Goal: Task Accomplishment & Management: Use online tool/utility

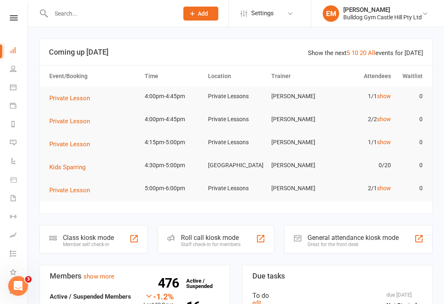
click at [17, 66] on link "People" at bounding box center [19, 69] width 18 height 18
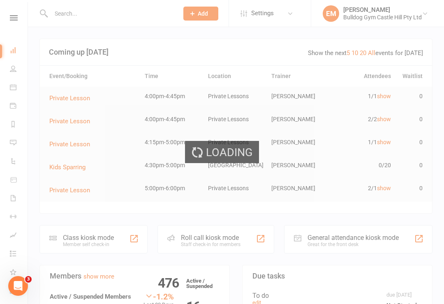
select select "100"
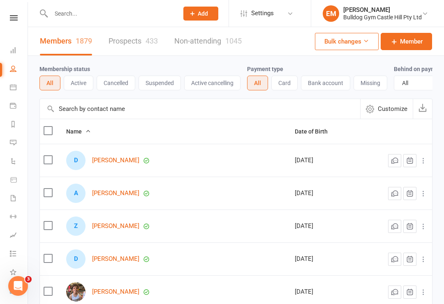
click at [17, 13] on nav "Clubworx Dashboard People Calendar Payments Reports Messages Automations Produc…" at bounding box center [14, 154] width 28 height 304
click at [27, 16] on link at bounding box center [13, 17] width 29 height 5
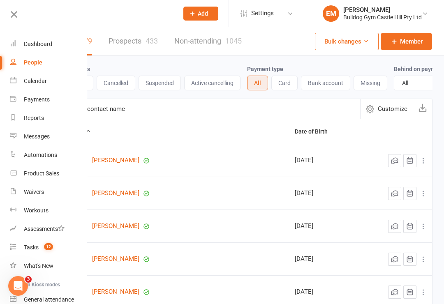
click at [19, 21] on link at bounding box center [47, 17] width 79 height 18
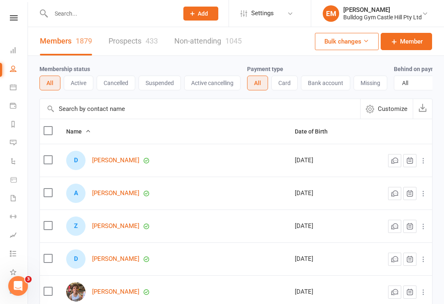
click at [16, 18] on icon at bounding box center [14, 17] width 8 height 5
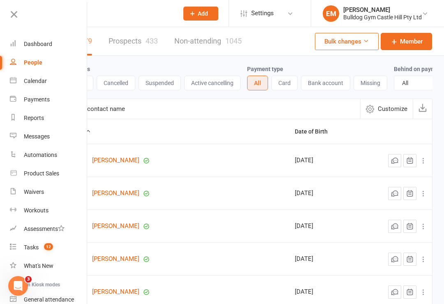
click at [7, 12] on div at bounding box center [43, 17] width 87 height 18
click at [16, 14] on icon at bounding box center [14, 15] width 12 height 12
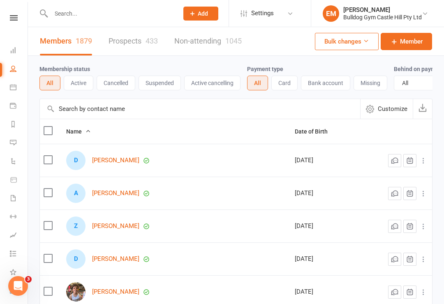
scroll to position [0, 0]
click at [11, 46] on link "Dashboard" at bounding box center [19, 51] width 18 height 18
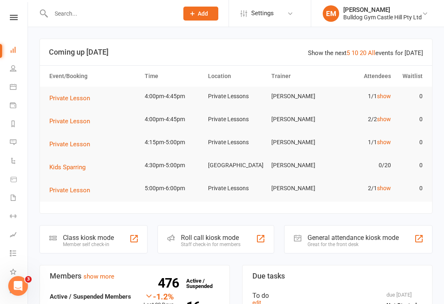
click at [96, 227] on div "Class kiosk mode Member self check-in" at bounding box center [93, 239] width 108 height 28
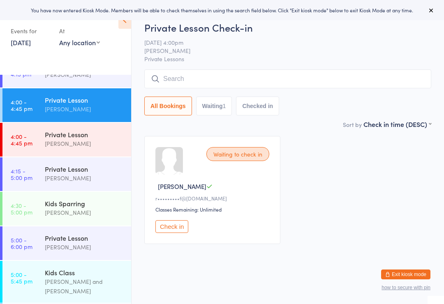
scroll to position [918, 0]
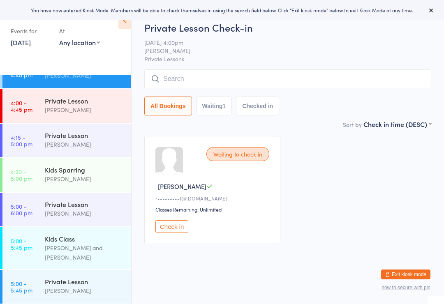
click at [83, 178] on div "[PERSON_NAME]" at bounding box center [84, 178] width 79 height 9
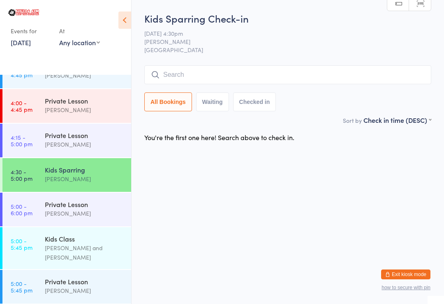
click at [369, 72] on input "search" at bounding box center [287, 74] width 287 height 19
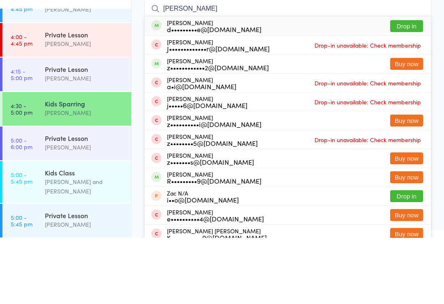
type input "Zane"
click at [395, 86] on button "Drop in" at bounding box center [406, 92] width 33 height 12
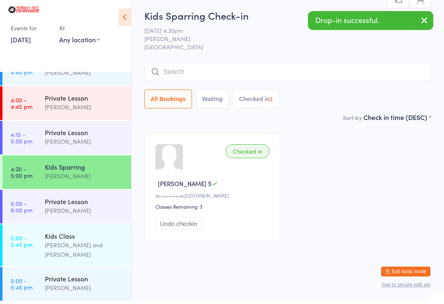
click at [356, 79] on input "search" at bounding box center [287, 74] width 287 height 19
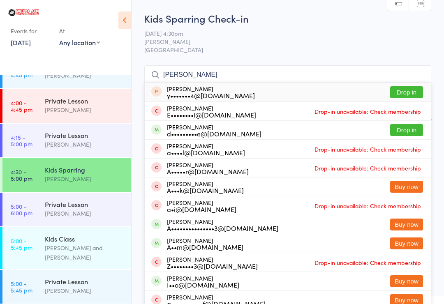
type input "Adam"
click at [397, 130] on button "Drop in" at bounding box center [406, 130] width 33 height 12
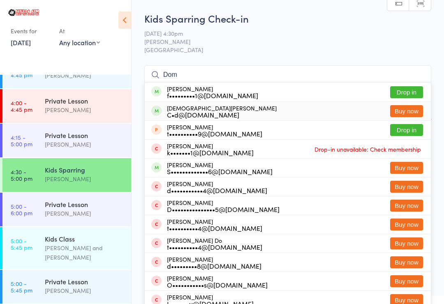
type input "Dom"
click at [403, 92] on button "Drop in" at bounding box center [406, 92] width 33 height 12
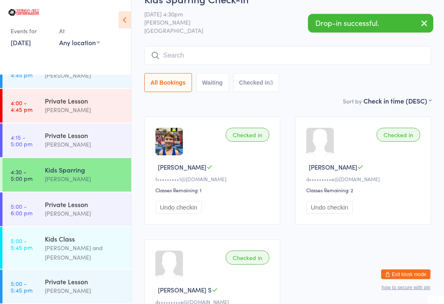
scroll to position [16, 0]
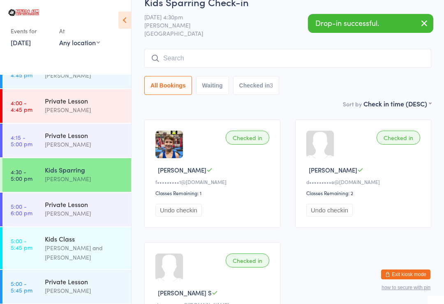
click at [44, 236] on link "5:00 - 5:45 pm Kids Class Patrik Dittrich and Sam Taylor" at bounding box center [66, 248] width 129 height 42
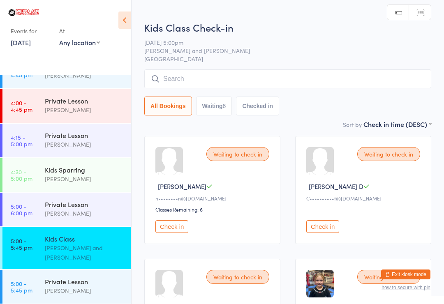
click at [190, 79] on input "search" at bounding box center [287, 78] width 287 height 19
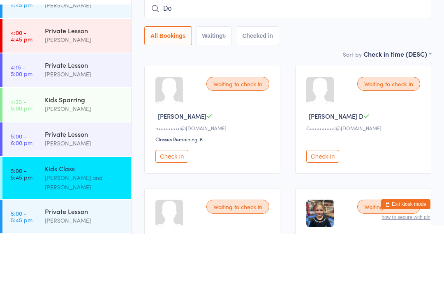
type input "Dom"
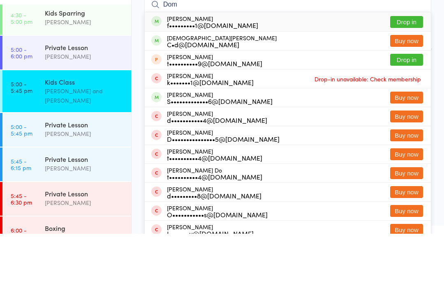
scroll to position [1007, 0]
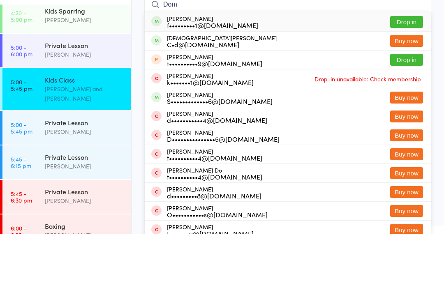
click at [39, 139] on link "5:00 - 5:45 pm Kids Class Patrik Dittrich and Sam Taylor" at bounding box center [66, 160] width 129 height 42
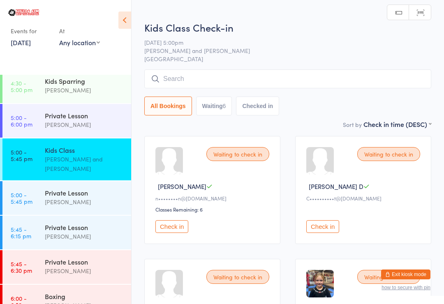
click at [342, 75] on input "search" at bounding box center [287, 78] width 287 height 19
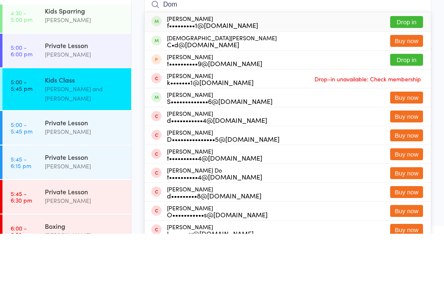
type input "Dom"
click at [402, 86] on button "Drop in" at bounding box center [406, 92] width 33 height 12
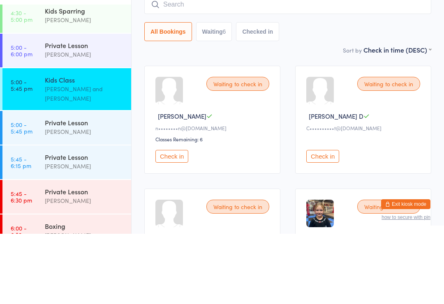
scroll to position [70, 0]
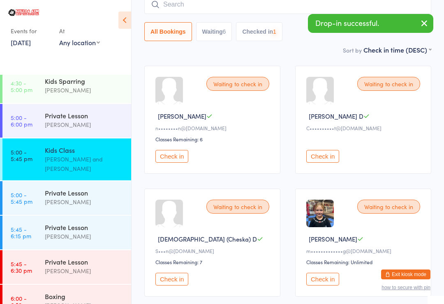
click at [348, 13] on input "search" at bounding box center [287, 4] width 287 height 19
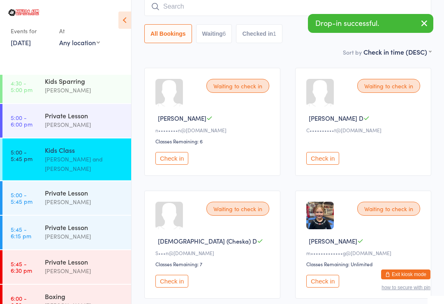
scroll to position [66, 0]
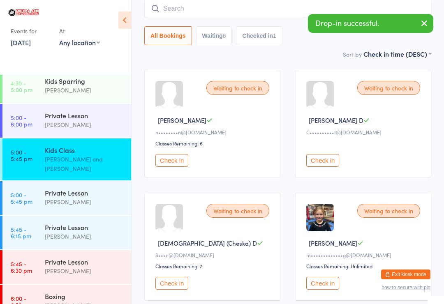
type input "X"
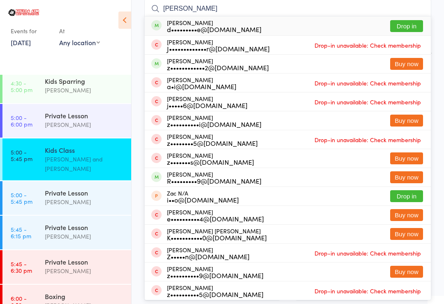
type input "Zane"
click at [403, 25] on button "Drop in" at bounding box center [406, 26] width 33 height 12
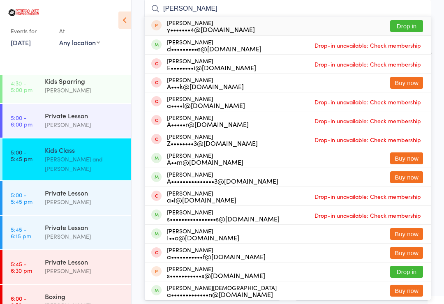
click at [122, 16] on icon at bounding box center [124, 20] width 13 height 17
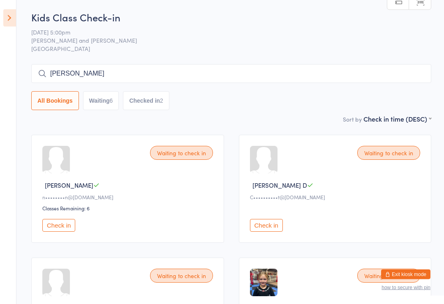
scroll to position [0, 0]
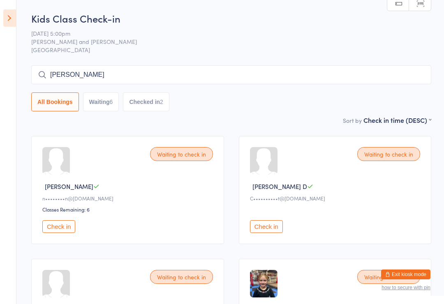
click at [85, 78] on input "Adam s" at bounding box center [231, 74] width 400 height 19
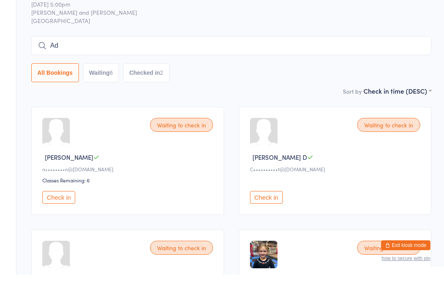
type input "A"
click at [321, 65] on div "All Bookings Waiting 6 Checked in 2" at bounding box center [231, 88] width 400 height 46
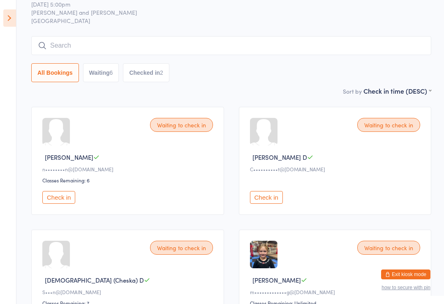
click at [69, 70] on button "All Bookings" at bounding box center [55, 72] width 48 height 19
click at [12, 25] on icon at bounding box center [9, 17] width 13 height 17
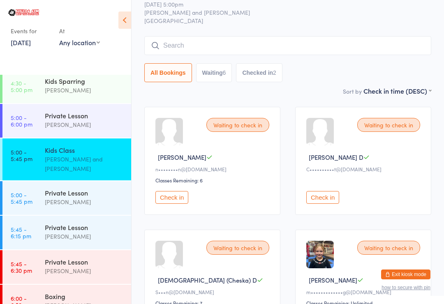
click at [11, 14] on img at bounding box center [23, 12] width 31 height 7
click at [168, 42] on input "search" at bounding box center [287, 45] width 287 height 19
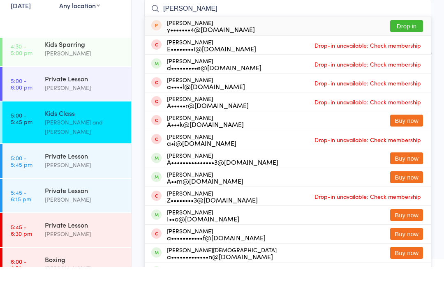
type input "Adam"
click at [105, 29] on aside "Events for 13 Aug, 2025 13 Aug, 2025 August 2025 Sun Mon Tue Wed Thu Fri Sat 31…" at bounding box center [66, 152] width 132 height 304
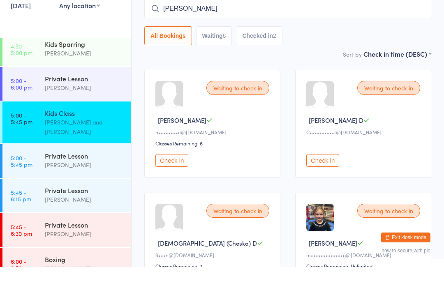
scroll to position [66, 0]
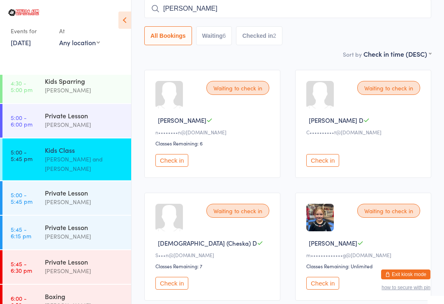
click at [62, 85] on div "Kids Sparring" at bounding box center [84, 80] width 79 height 9
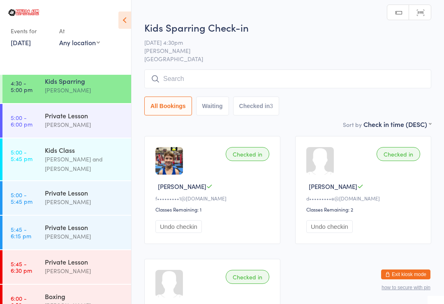
click at [414, 81] on input "search" at bounding box center [287, 78] width 287 height 19
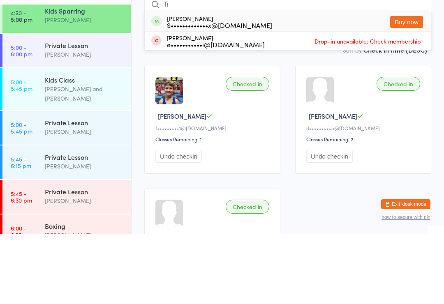
type input "T"
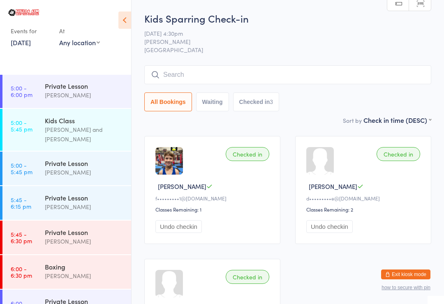
scroll to position [1037, 0]
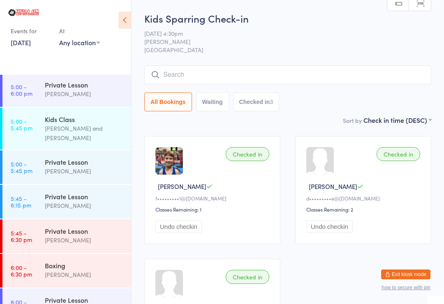
click at [71, 115] on div "Kids Class" at bounding box center [84, 119] width 79 height 9
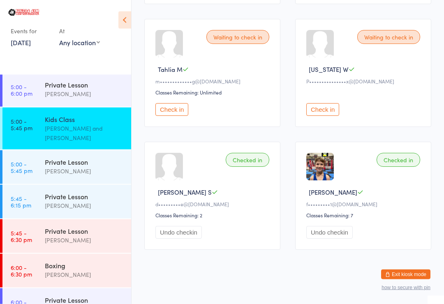
scroll to position [367, 0]
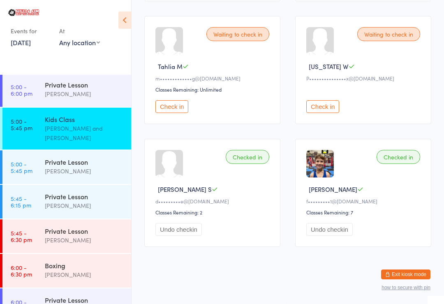
click at [174, 107] on button "Check in" at bounding box center [171, 106] width 33 height 13
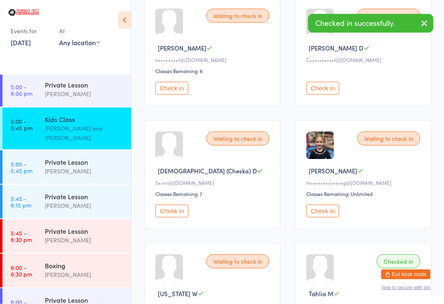
scroll to position [136, 0]
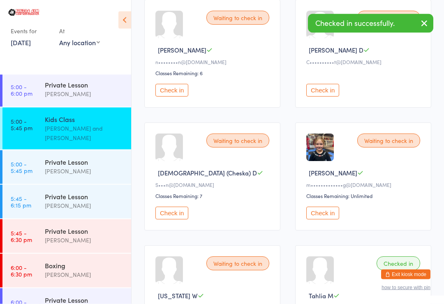
click at [321, 214] on button "Check in" at bounding box center [322, 213] width 33 height 13
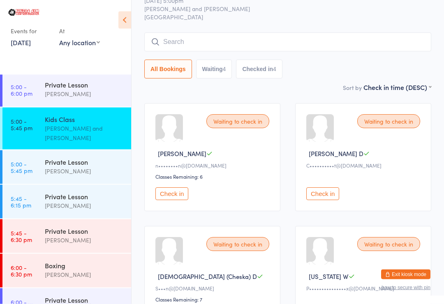
scroll to position [0, 0]
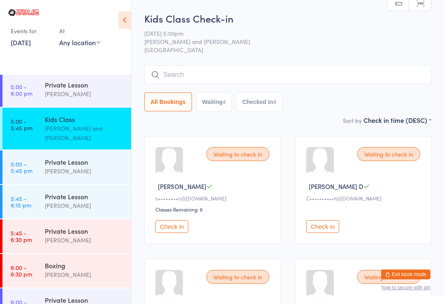
click at [180, 66] on input "search" at bounding box center [287, 74] width 287 height 19
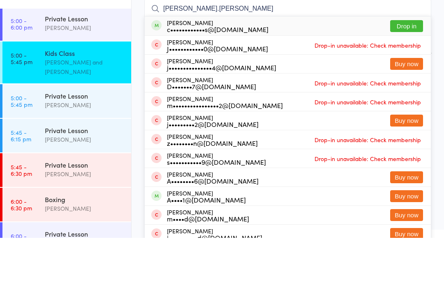
type input "Joshua.miller"
click at [197, 92] on div "c••••••••••••s@hotmail.com" at bounding box center [218, 95] width 102 height 7
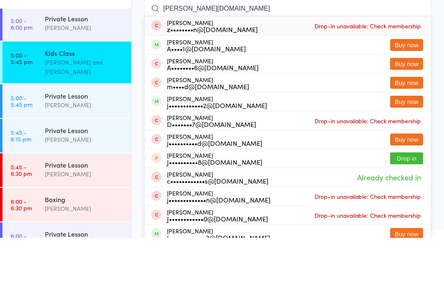
type input "Joshua.mill"
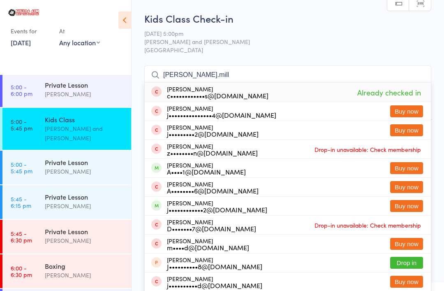
click at [99, 121] on div "Kids Class" at bounding box center [84, 119] width 79 height 9
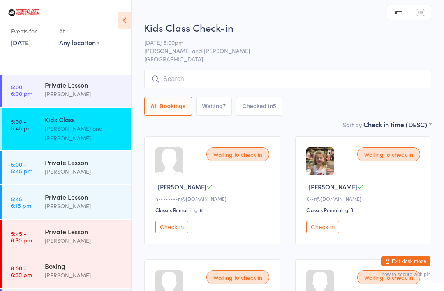
click at [208, 85] on input "search" at bounding box center [287, 78] width 287 height 19
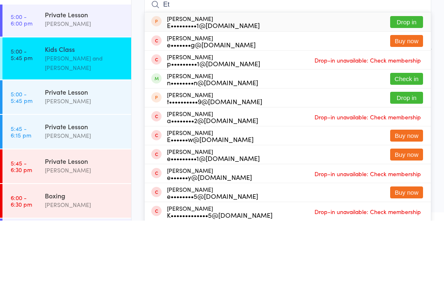
type input "E"
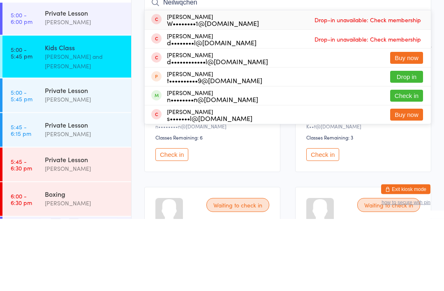
type input "Neilwqchen"
click at [409, 162] on button "Check in" at bounding box center [406, 168] width 33 height 12
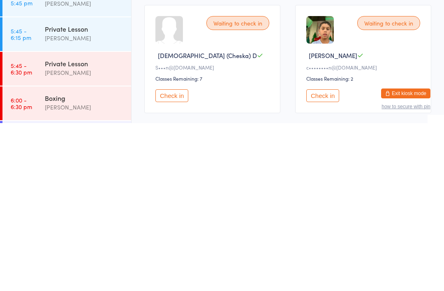
click at [186, 257] on button "Check in" at bounding box center [171, 263] width 33 height 13
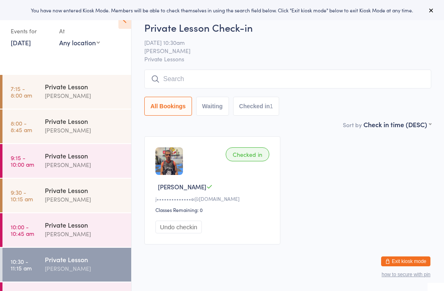
click at [326, 79] on input "search" at bounding box center [287, 78] width 287 height 19
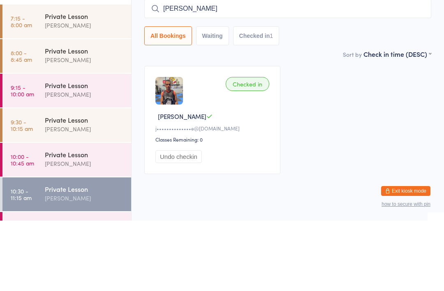
type input "Dante"
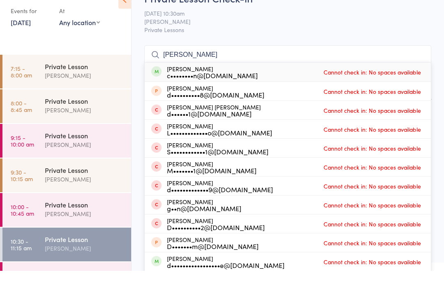
type input "Dante"
click at [399, 86] on span "Cannot check in: No spaces available" at bounding box center [372, 92] width 102 height 12
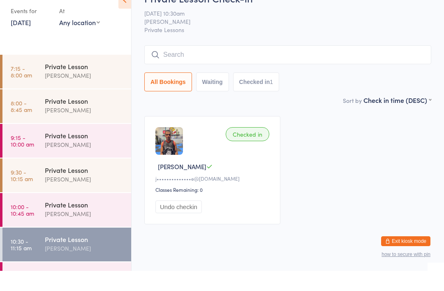
scroll to position [20, 0]
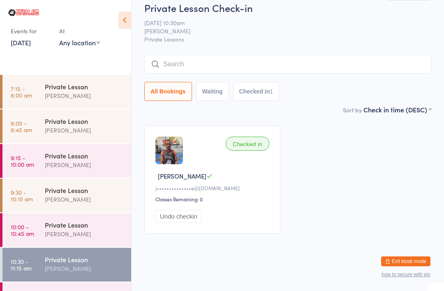
click at [388, 82] on div "All Bookings Waiting Checked in 1" at bounding box center [287, 91] width 287 height 19
click at [400, 61] on input "search" at bounding box center [287, 64] width 287 height 19
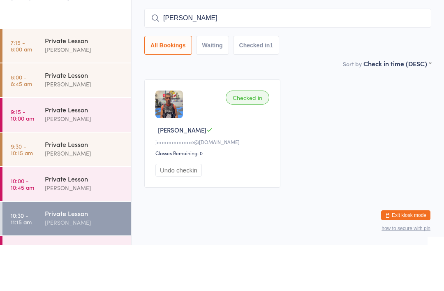
type input "Dante"
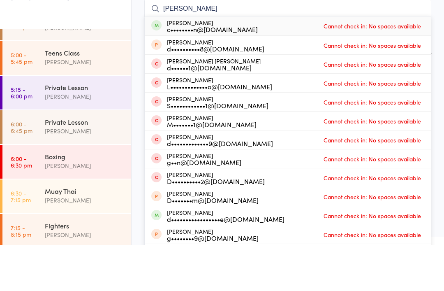
scroll to position [610, 0]
click at [30, 97] on time "5:00 - 5:45 pm" at bounding box center [22, 103] width 22 height 13
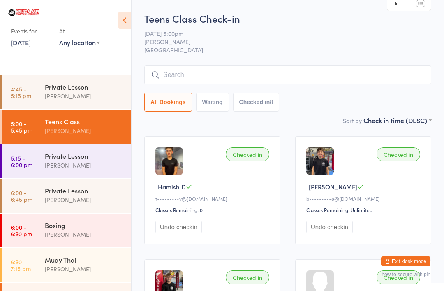
click at [130, 18] on icon at bounding box center [124, 20] width 13 height 17
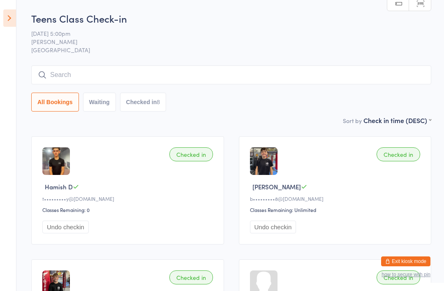
click at [5, 9] on icon at bounding box center [9, 17] width 13 height 17
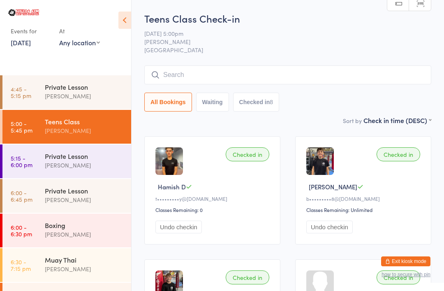
scroll to position [66, 0]
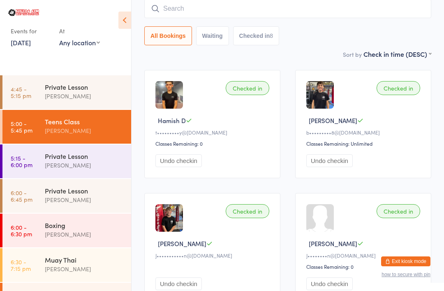
click at [120, 26] on icon at bounding box center [124, 20] width 13 height 17
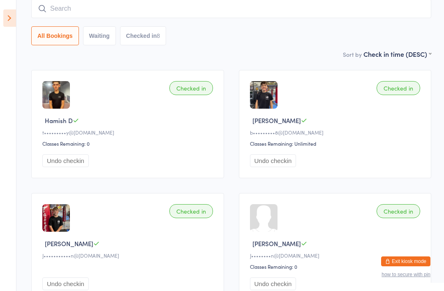
click at [176, 11] on input "search" at bounding box center [231, 8] width 400 height 19
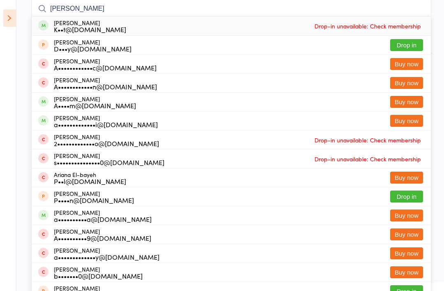
type input "Adriana"
click at [256, 27] on div "Adriana Danastasi K••t@h2o-flow.com Drop-in unavailable: Check membership" at bounding box center [231, 25] width 399 height 19
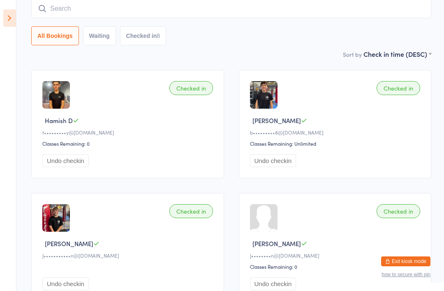
click at [119, 2] on input "search" at bounding box center [231, 8] width 400 height 19
click at [155, 14] on input "search" at bounding box center [231, 8] width 400 height 19
click at [88, 9] on input "search" at bounding box center [231, 8] width 400 height 19
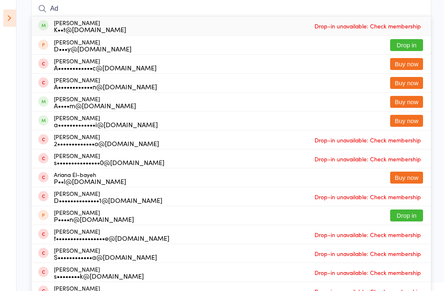
type input "A"
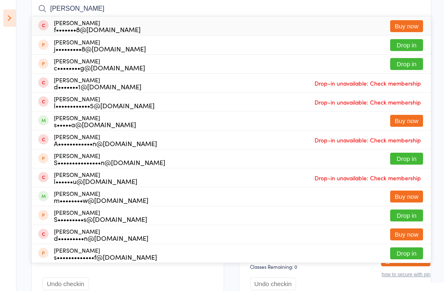
type input "Sophie"
click at [410, 28] on button "Buy now" at bounding box center [406, 26] width 33 height 12
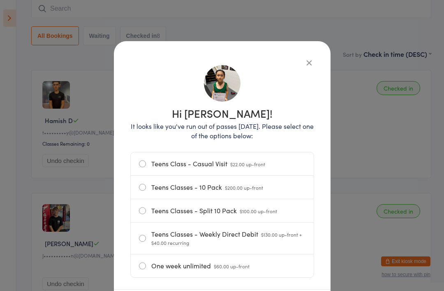
click at [149, 100] on div "Hi Sophie! It looks like you've run out of passes today. Please select one of t…" at bounding box center [222, 192] width 184 height 269
click at [305, 67] on button "button" at bounding box center [309, 63] width 10 height 10
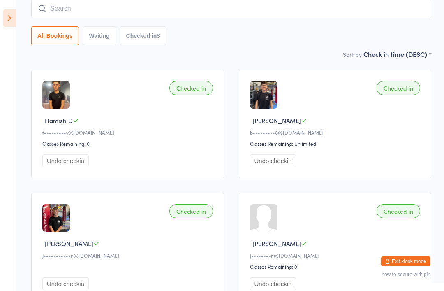
click at [14, 17] on icon at bounding box center [9, 17] width 13 height 17
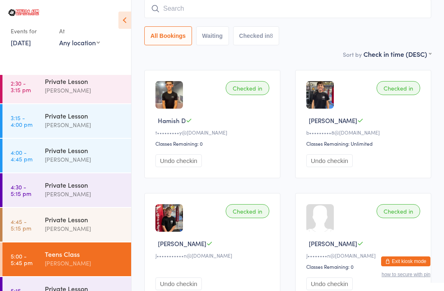
scroll to position [460, 0]
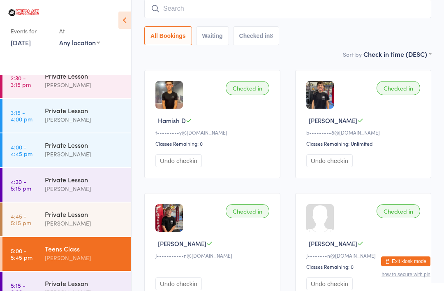
click at [38, 247] on link "5:00 - 5:45 pm Teens Class Stuart McKinnon" at bounding box center [66, 254] width 129 height 34
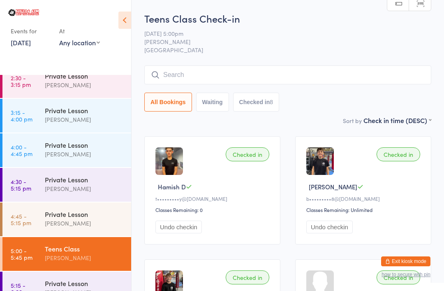
click at [200, 77] on input "search" at bounding box center [287, 74] width 287 height 19
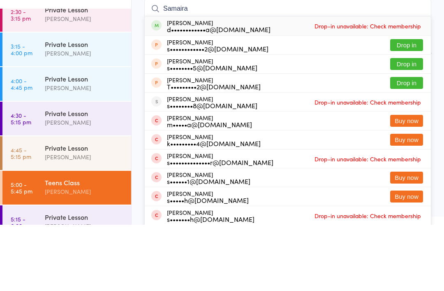
type input "Samaira"
click at [238, 92] on div "d••••••••••••a@hotmail.com" at bounding box center [219, 95] width 104 height 7
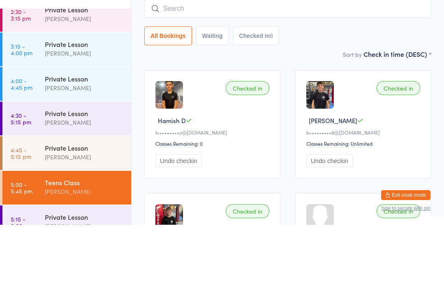
scroll to position [66, 0]
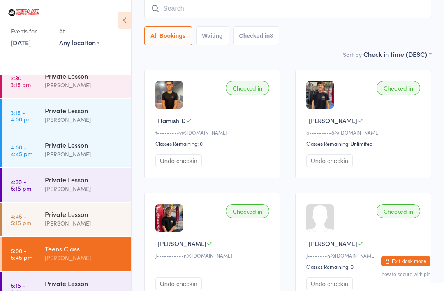
click at [199, 13] on input "search" at bounding box center [287, 8] width 287 height 19
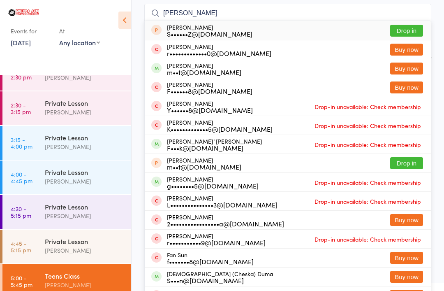
scroll to position [58, 0]
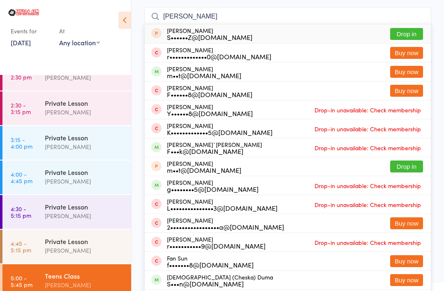
click at [197, 13] on input "Fran" at bounding box center [287, 16] width 287 height 19
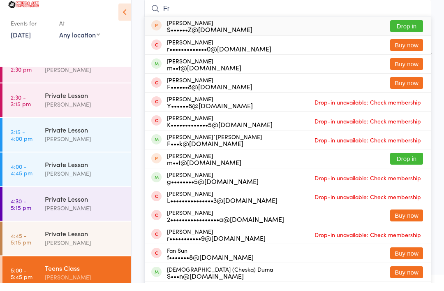
type input "F"
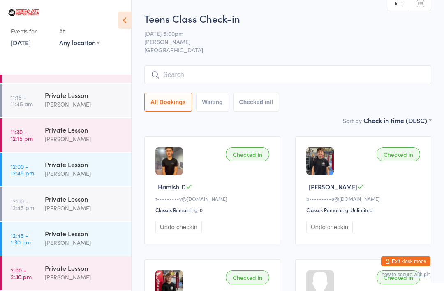
scroll to position [236, 0]
